Goal: Navigation & Orientation: Find specific page/section

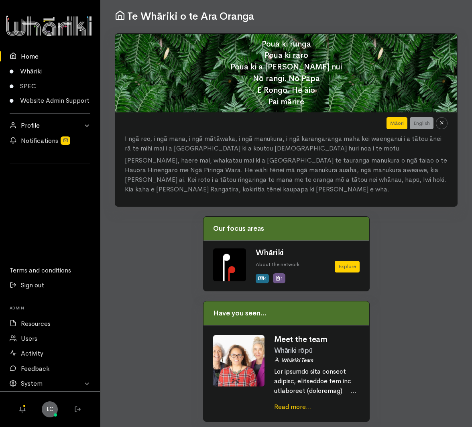
click at [82, 124] on link "Profile" at bounding box center [50, 125] width 100 height 15
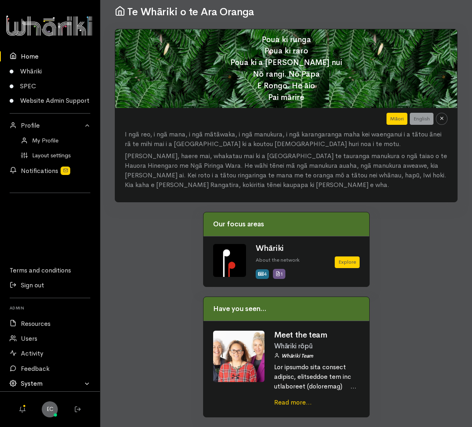
click at [47, 390] on link "System" at bounding box center [50, 383] width 100 height 15
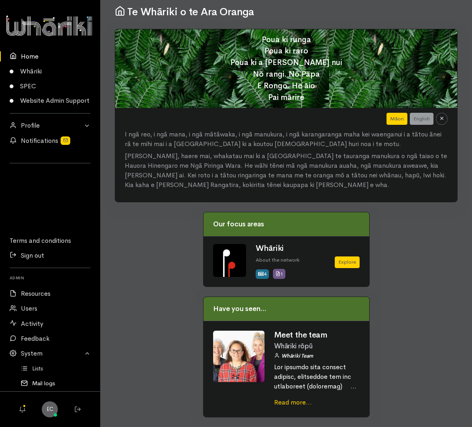
click at [40, 384] on link "Mail logs" at bounding box center [50, 383] width 100 height 15
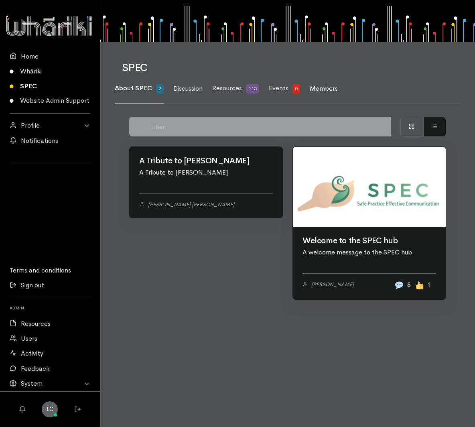
click at [336, 88] on span "Members" at bounding box center [324, 88] width 28 height 8
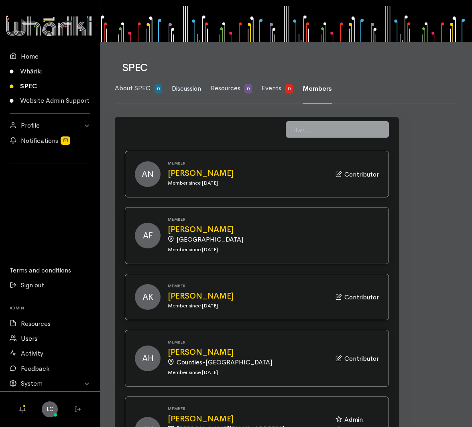
click at [22, 341] on link "Users" at bounding box center [50, 338] width 100 height 15
